Goal: Navigation & Orientation: Find specific page/section

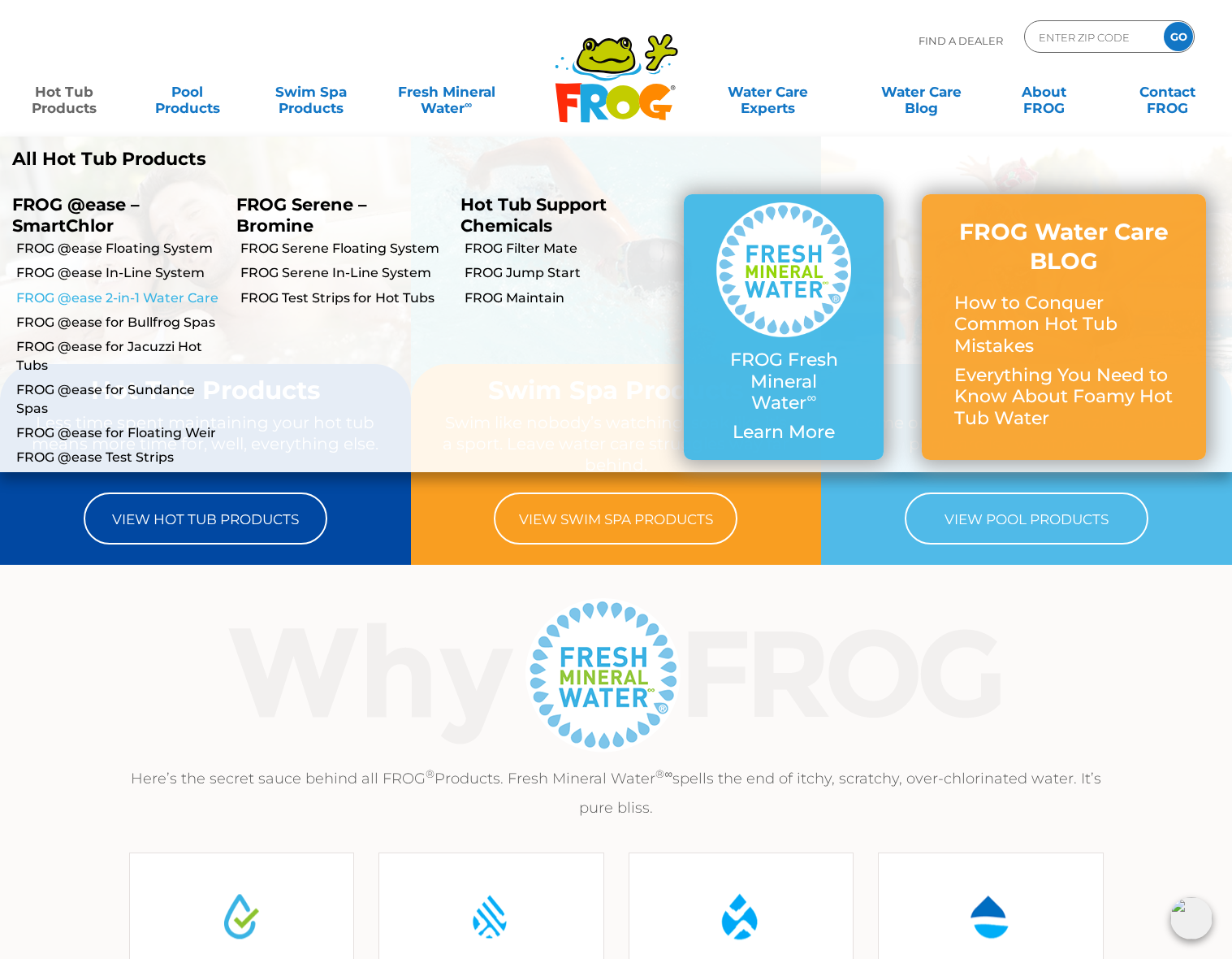
click at [135, 298] on link "FROG @ease 2-in-1 Water Care" at bounding box center [120, 298] width 208 height 18
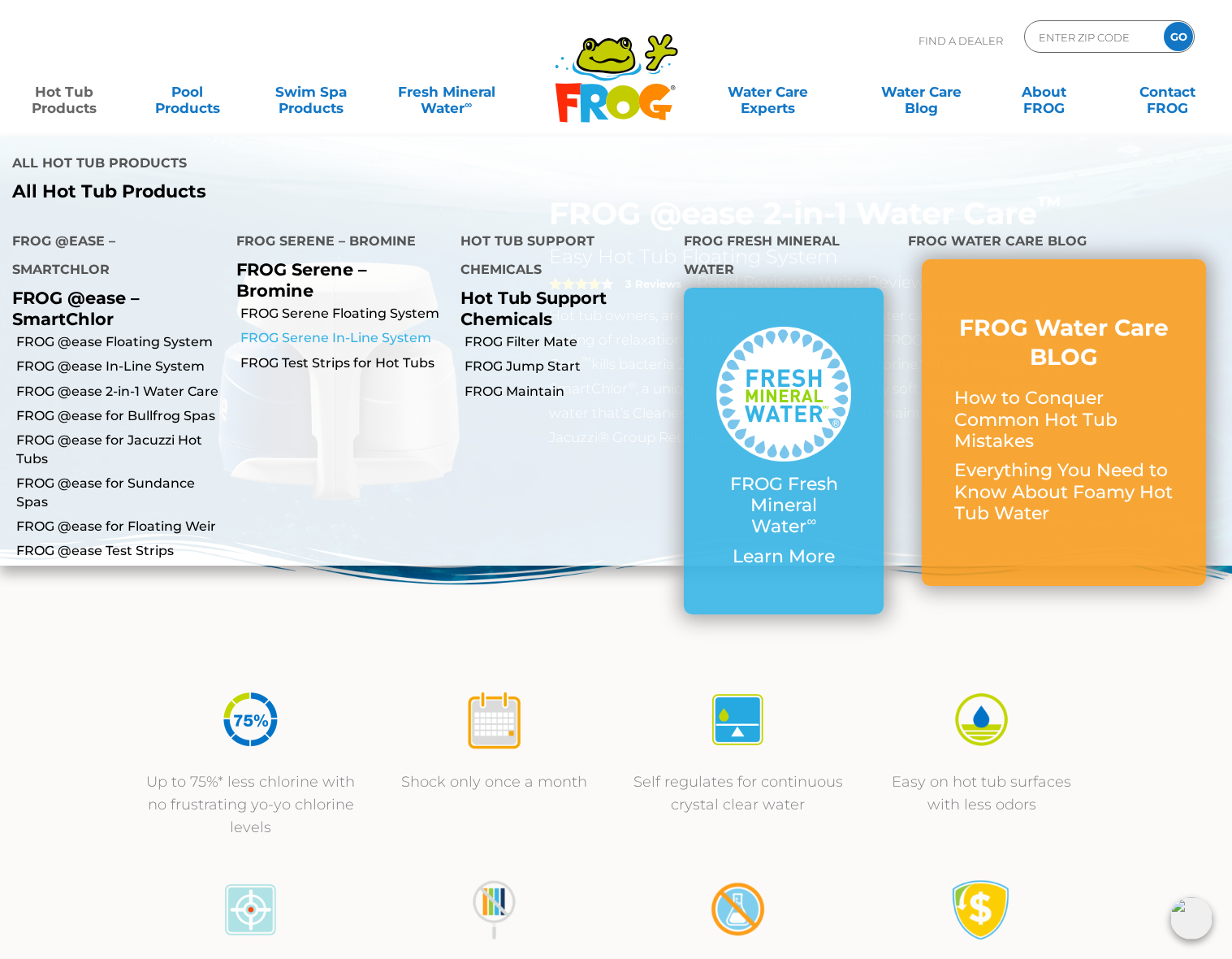
click at [356, 336] on link "FROG Serene In-Line System" at bounding box center [345, 338] width 208 height 18
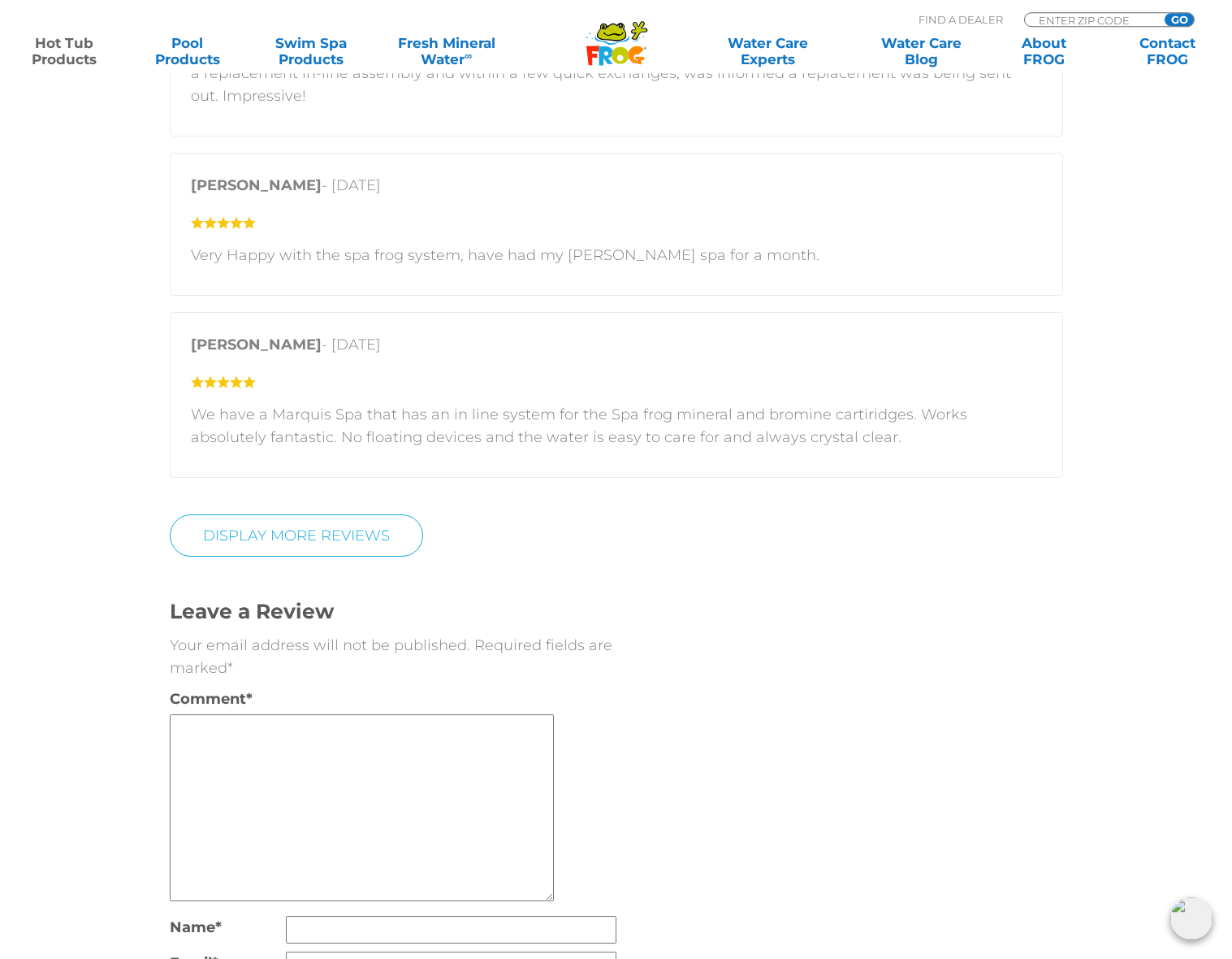
scroll to position [3146, 0]
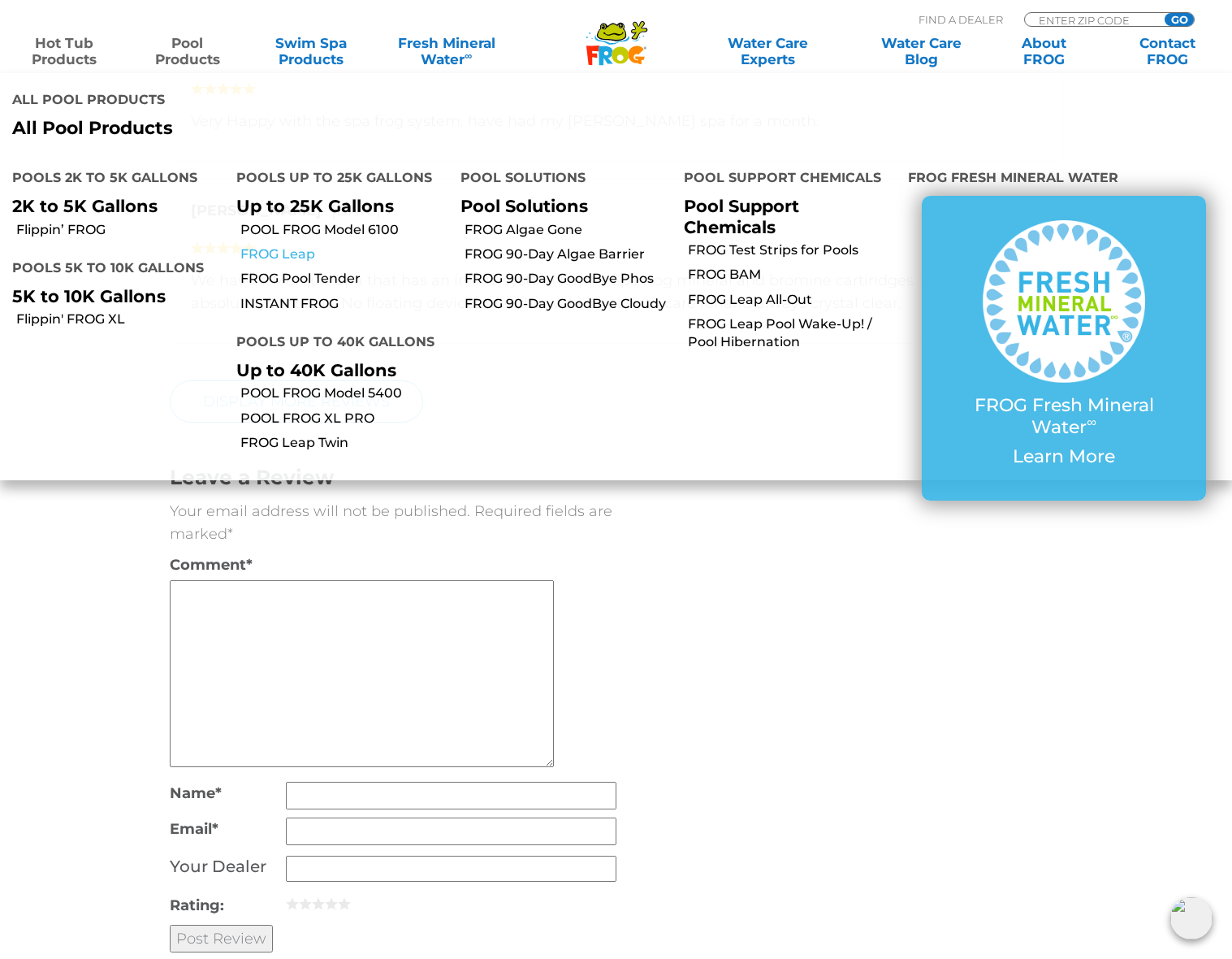
click at [298, 248] on link "FROG Leap" at bounding box center [345, 254] width 208 height 18
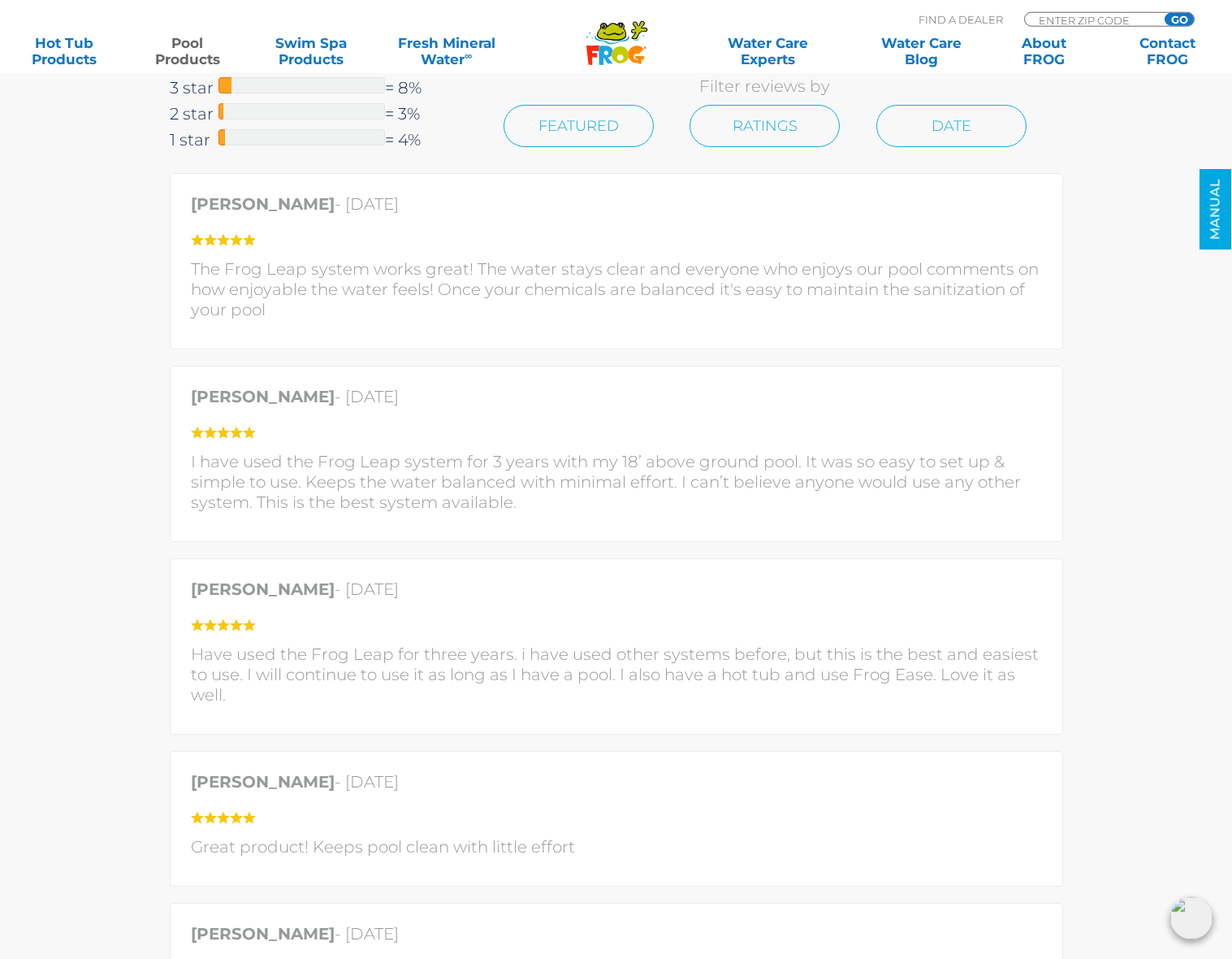
scroll to position [4108, 0]
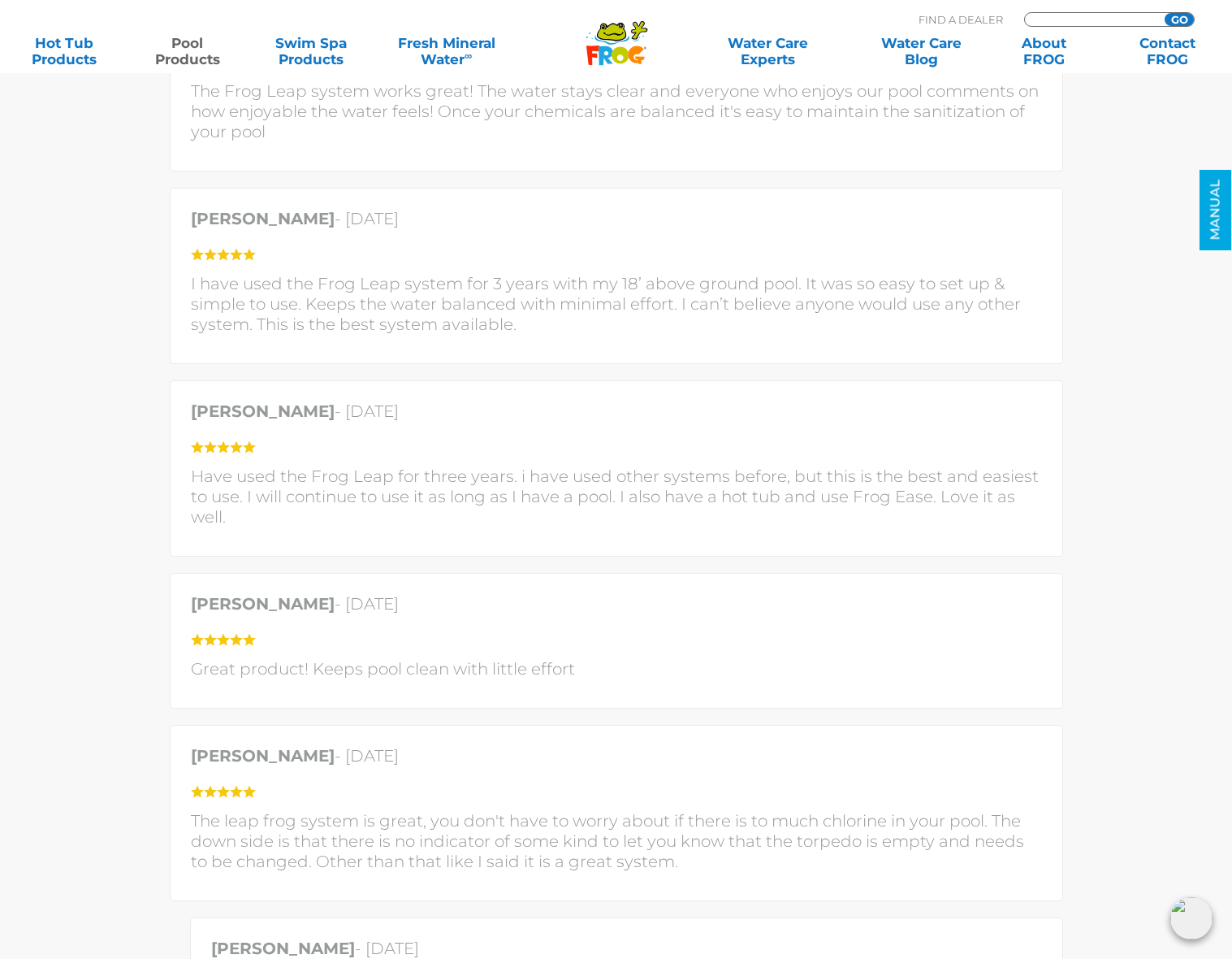
click at [1109, 15] on input "Zip Code Form" at bounding box center [1092, 20] width 110 height 14
type input "32165"
click at [1165, 13] on input "GO" at bounding box center [1180, 19] width 29 height 13
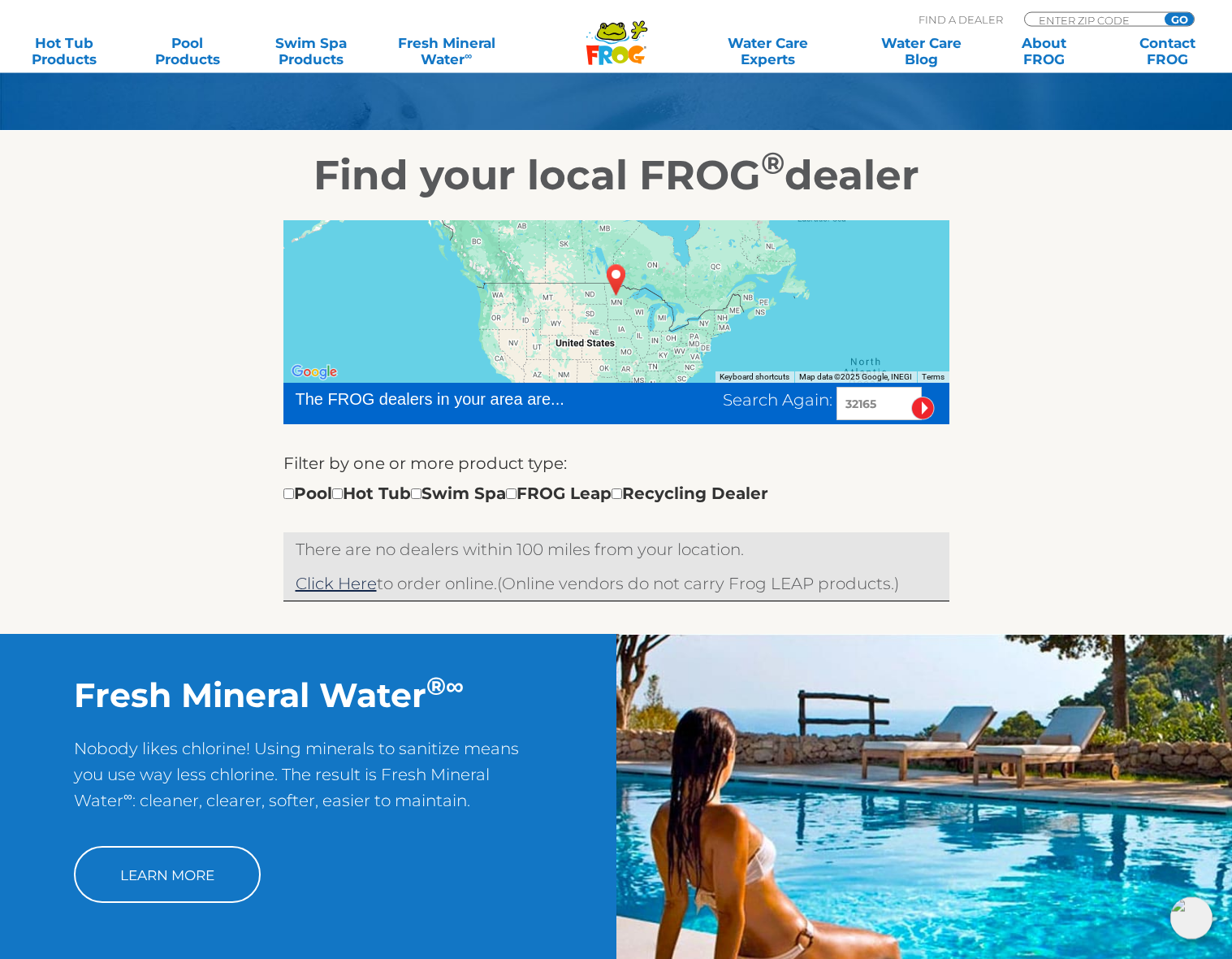
scroll to position [221, 0]
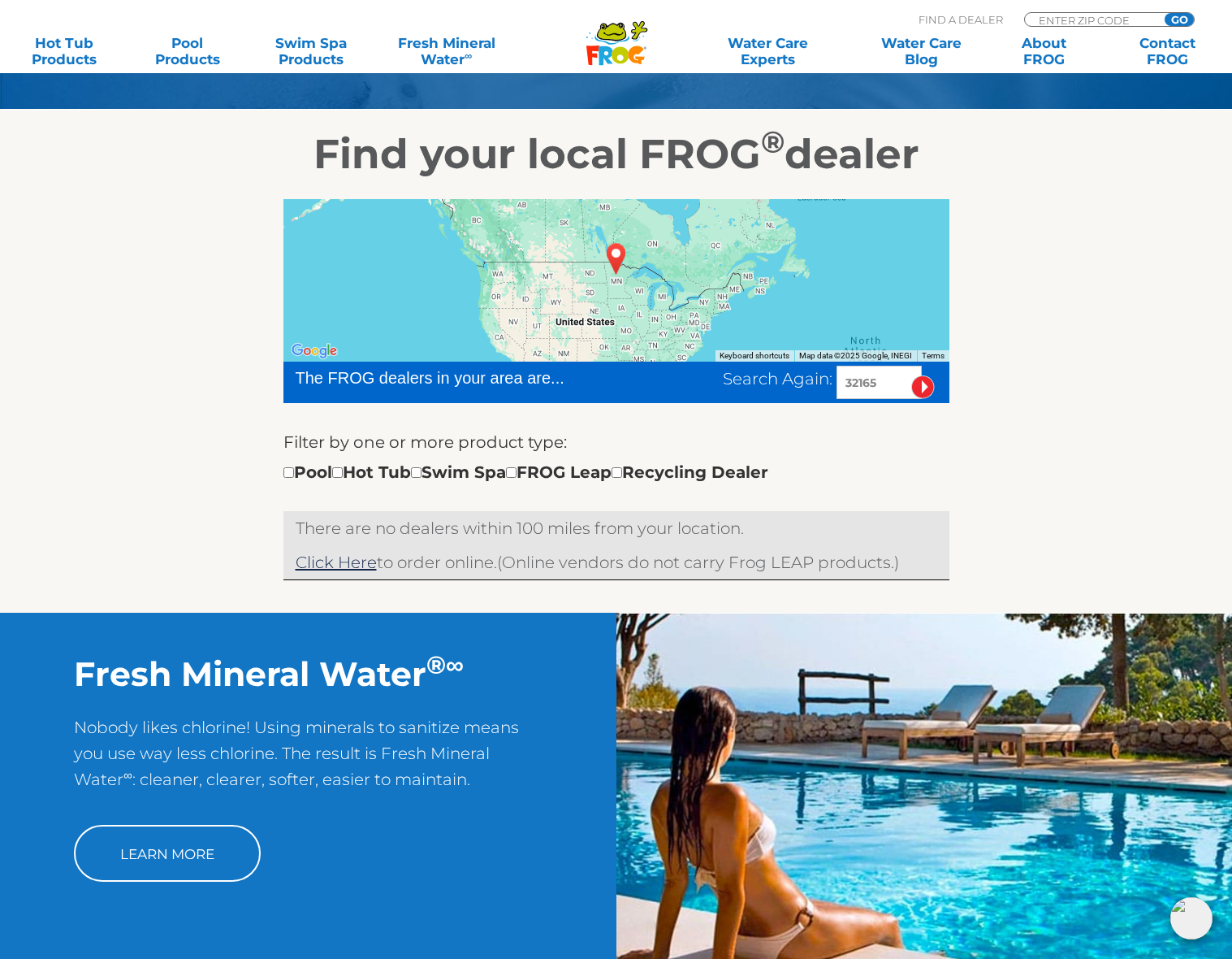
drag, startPoint x: 886, startPoint y: 386, endPoint x: 838, endPoint y: 373, distance: 49.7
click at [838, 373] on input "32165" at bounding box center [879, 382] width 85 height 34
type input "27215"
click at [911, 375] on input "image" at bounding box center [922, 386] width 23 height 23
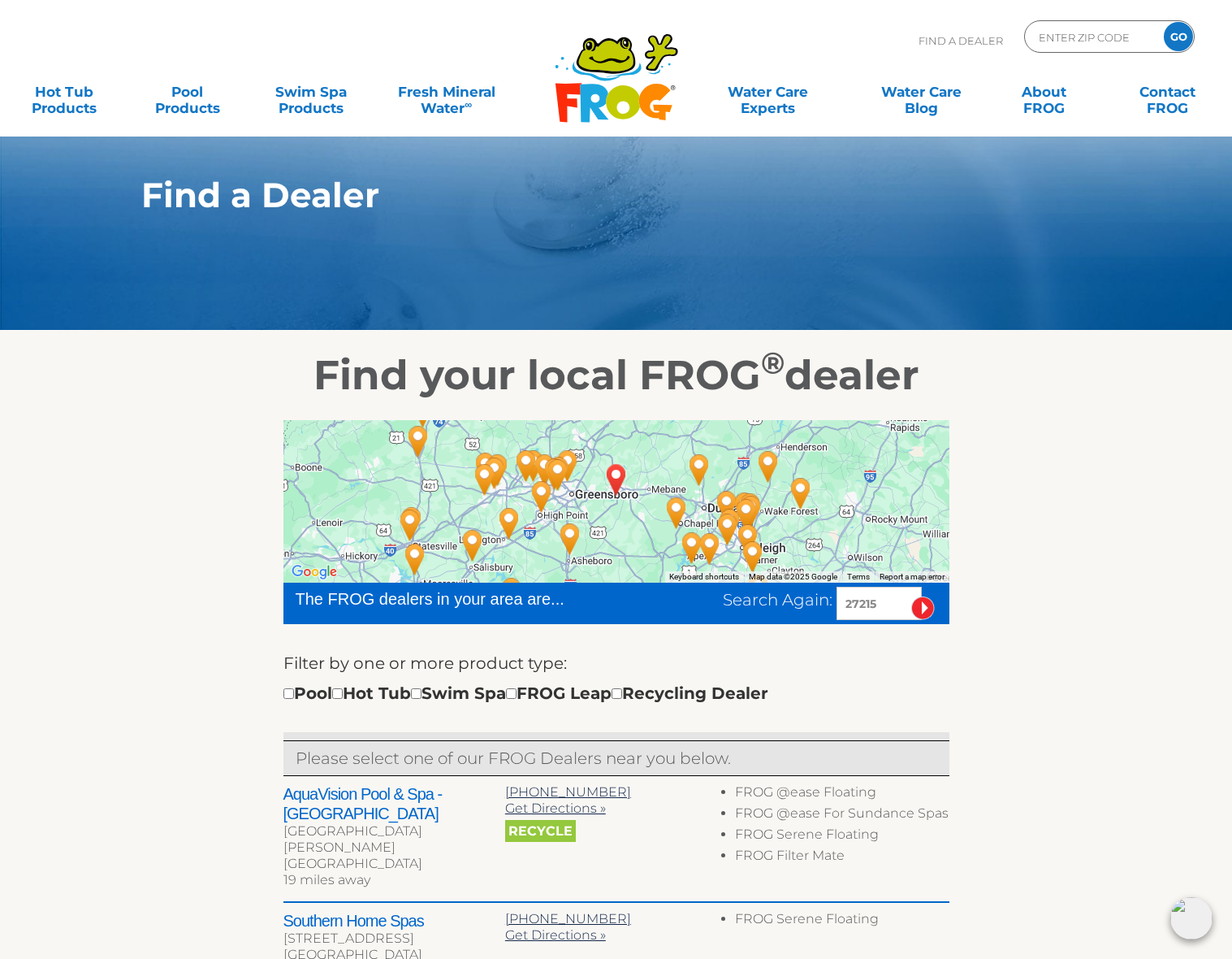
click at [625, 48] on icon at bounding box center [605, 55] width 59 height 37
